Goal: Task Accomplishment & Management: Manage account settings

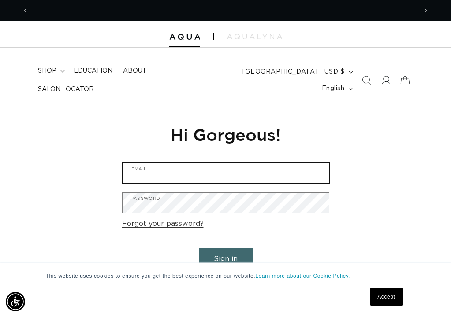
type input "swansonmorgan5@gmail.com"
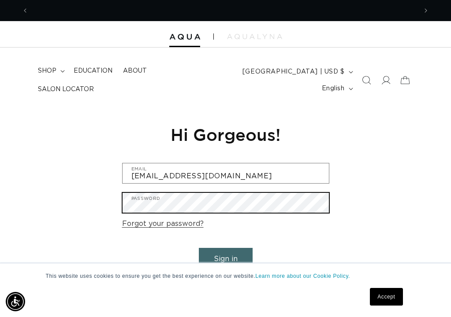
scroll to position [0, 388]
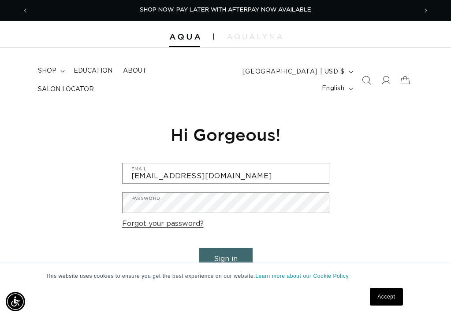
click at [217, 254] on button "Sign in" at bounding box center [226, 259] width 54 height 22
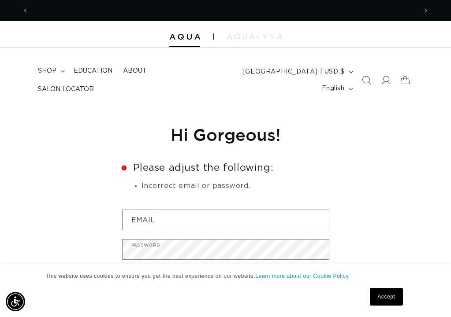
scroll to position [0, 388]
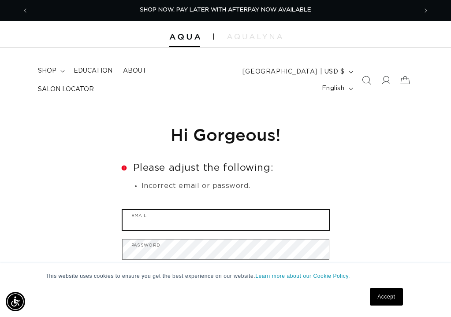
type input "swansonmorgan5@gmail.com"
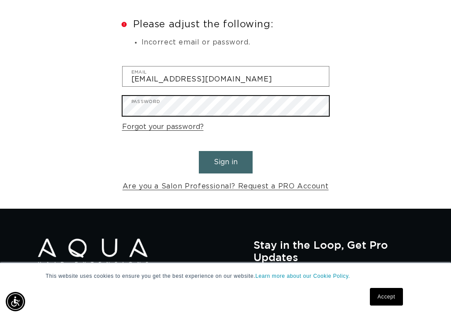
scroll to position [0, 777]
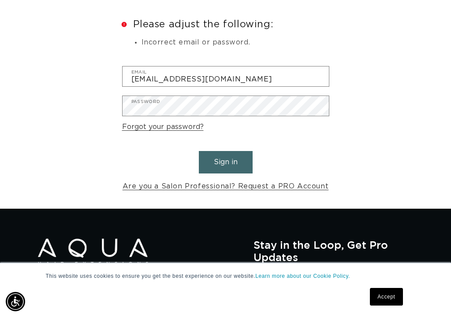
click at [220, 162] on button "Sign in" at bounding box center [226, 162] width 54 height 22
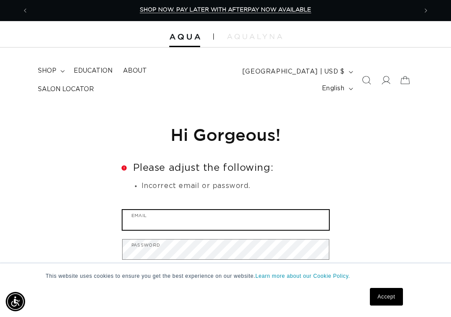
scroll to position [0, 777]
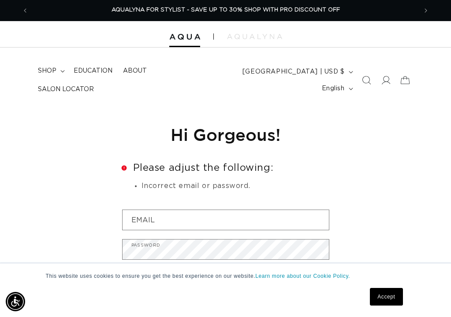
click at [173, 32] on div at bounding box center [225, 34] width 451 height 26
click at [239, 34] on img at bounding box center [254, 36] width 55 height 5
